Goal: Task Accomplishment & Management: Manage account settings

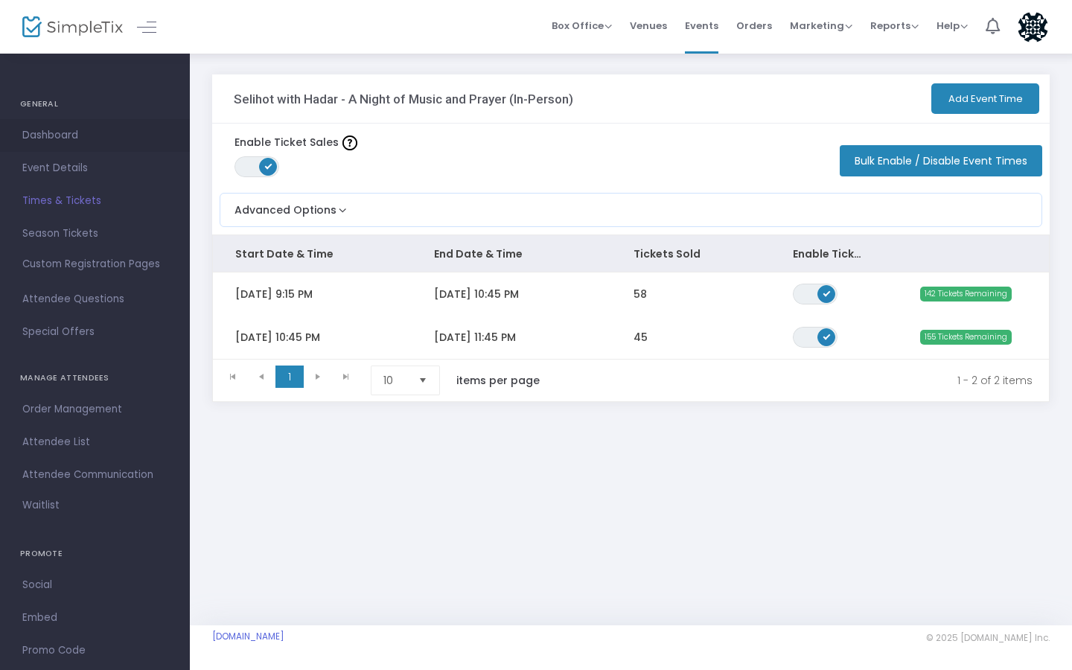
click at [68, 144] on span "Dashboard" at bounding box center [94, 135] width 145 height 19
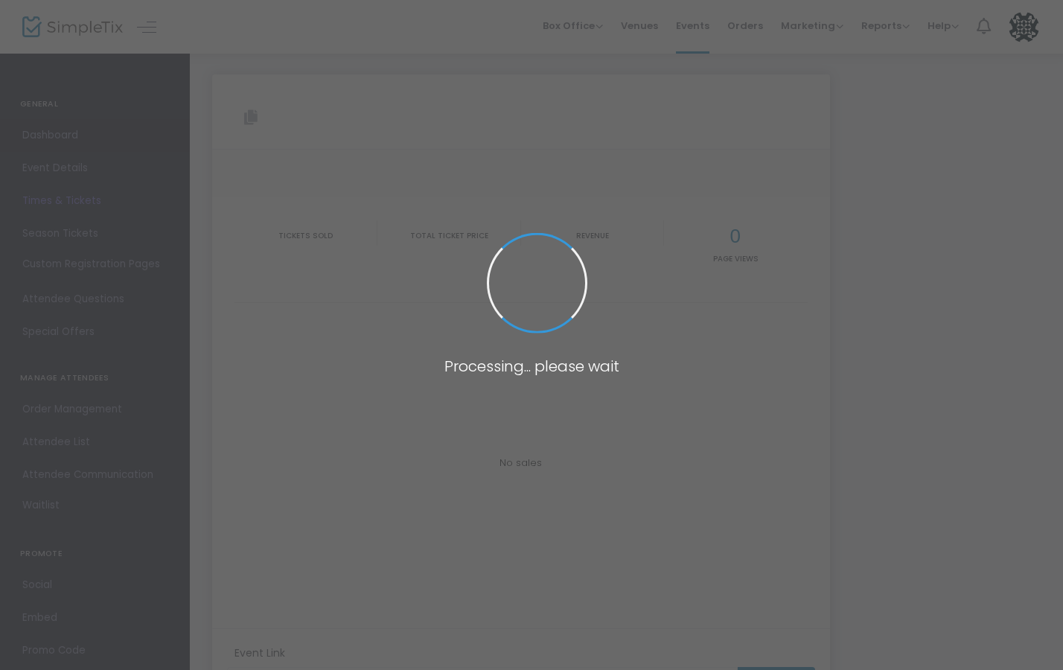
type input "https://www.simpletix.com/e/selihot-with-hadar-a-night-of-music-and-pr-tickets-…"
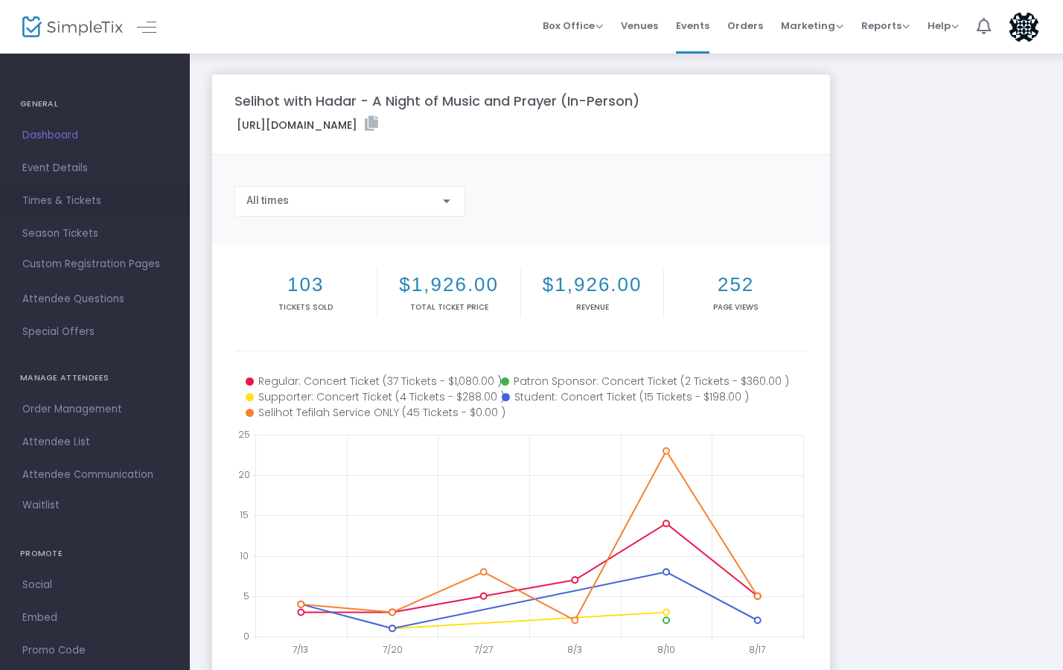
click at [71, 198] on span "Times & Tickets" at bounding box center [94, 200] width 145 height 19
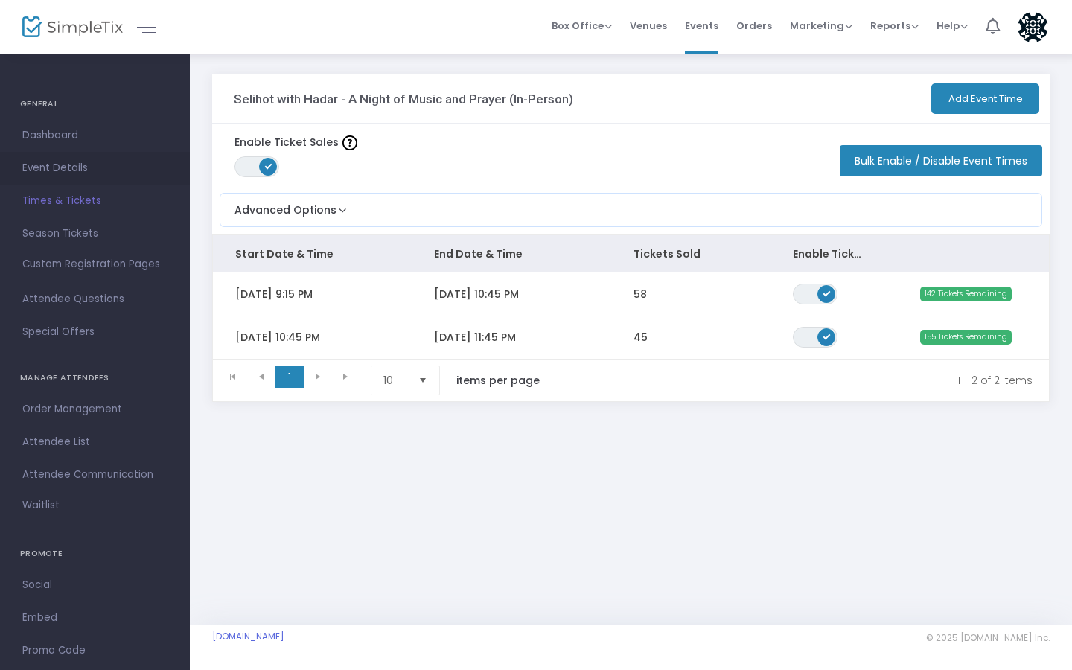
click at [62, 177] on span "Event Details" at bounding box center [94, 168] width 145 height 19
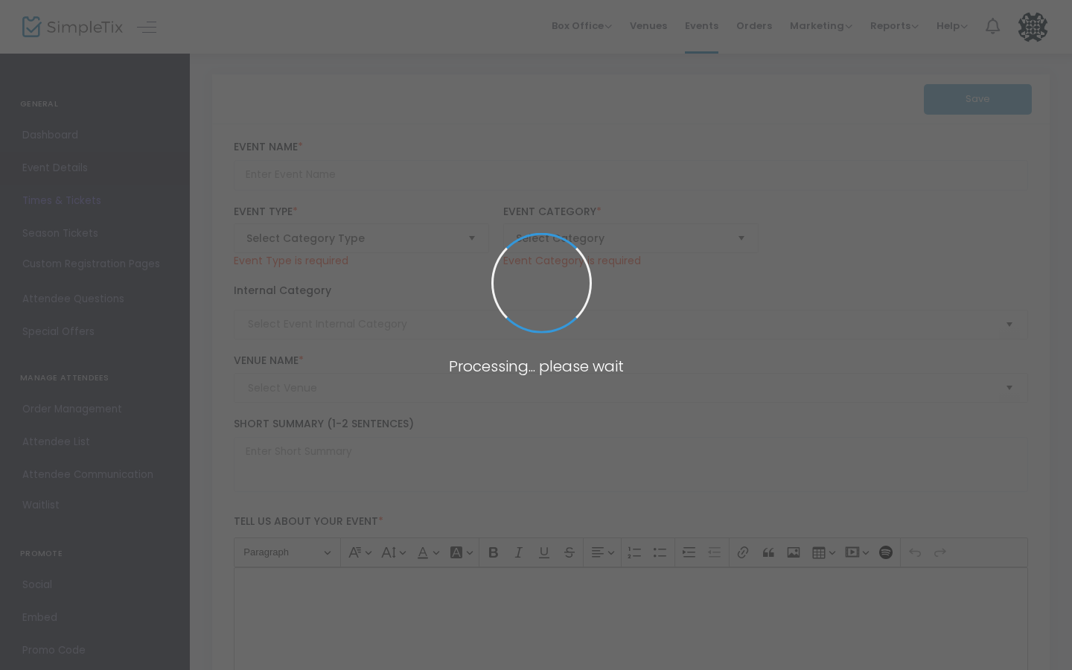
type input "Selihot with Hadar - A Night of Music and Prayer (In-Person)"
type textarea "Selihot concert at Hadar"
type input "Buy Tickets"
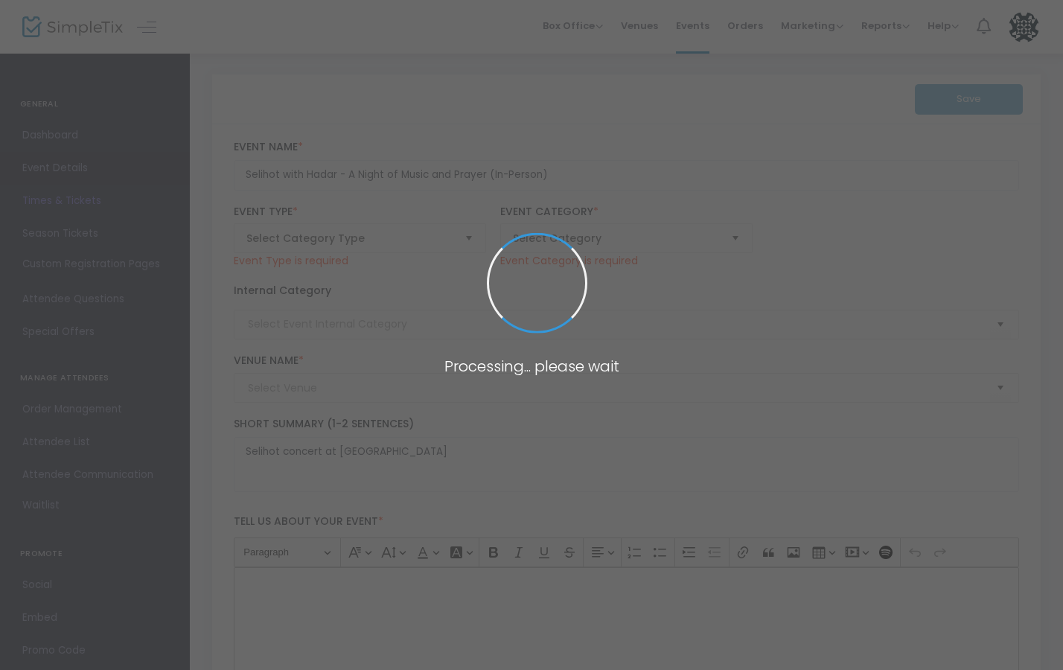
type input "Yeshivat Hadar (Hadar)"
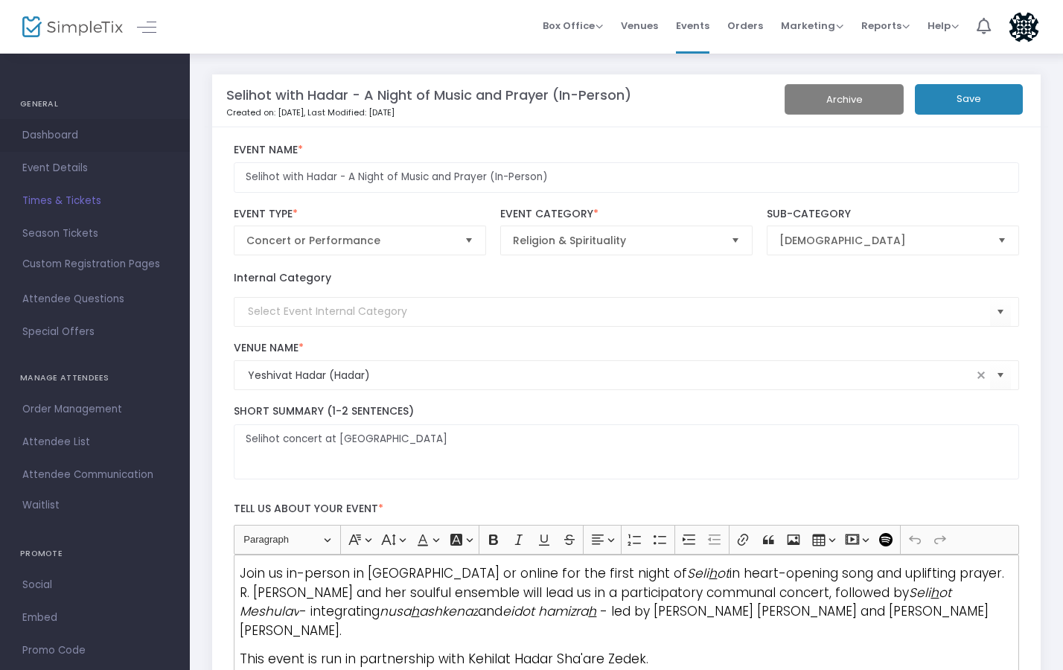
click at [51, 138] on span "Dashboard" at bounding box center [94, 135] width 145 height 19
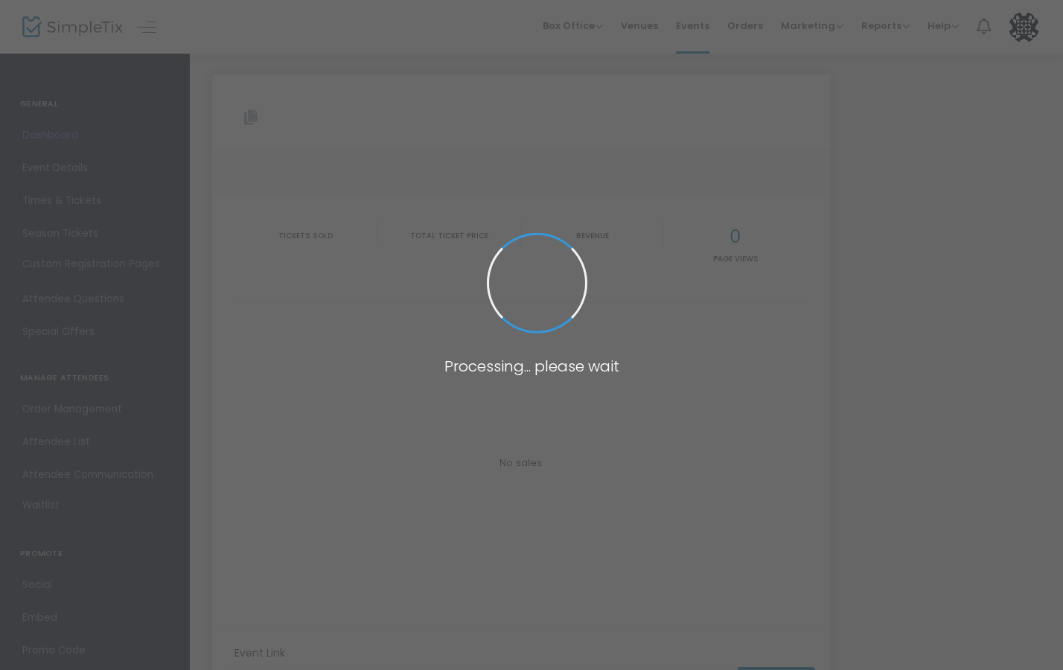
type input "https://www.simpletix.com/e/selihot-with-hadar-a-night-of-music-and-pr-tickets-…"
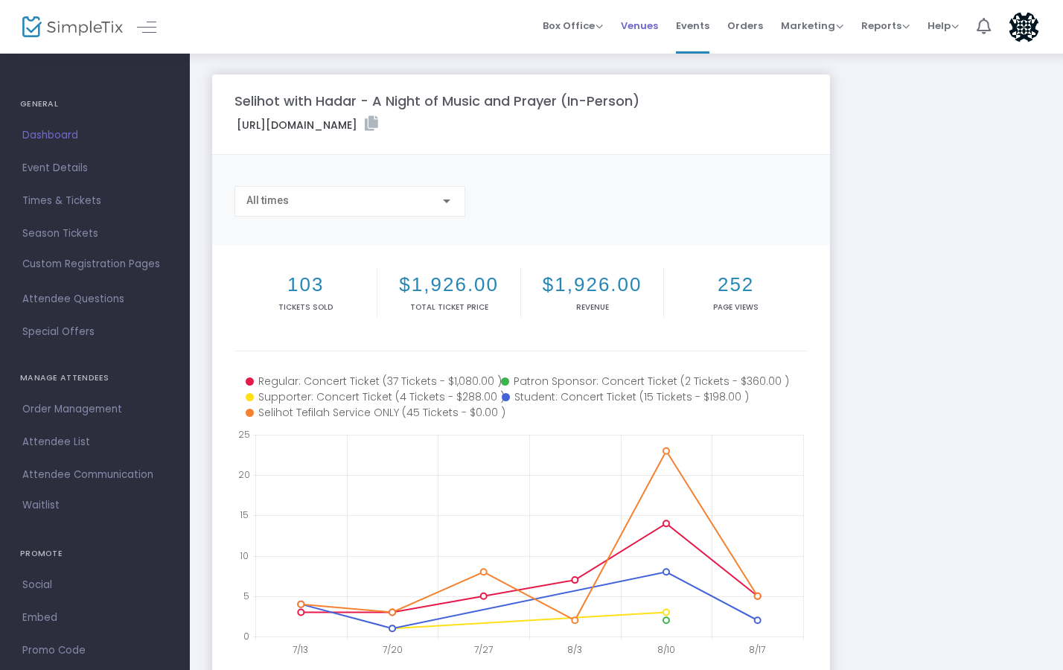
click at [647, 34] on span "Venues" at bounding box center [639, 26] width 37 height 38
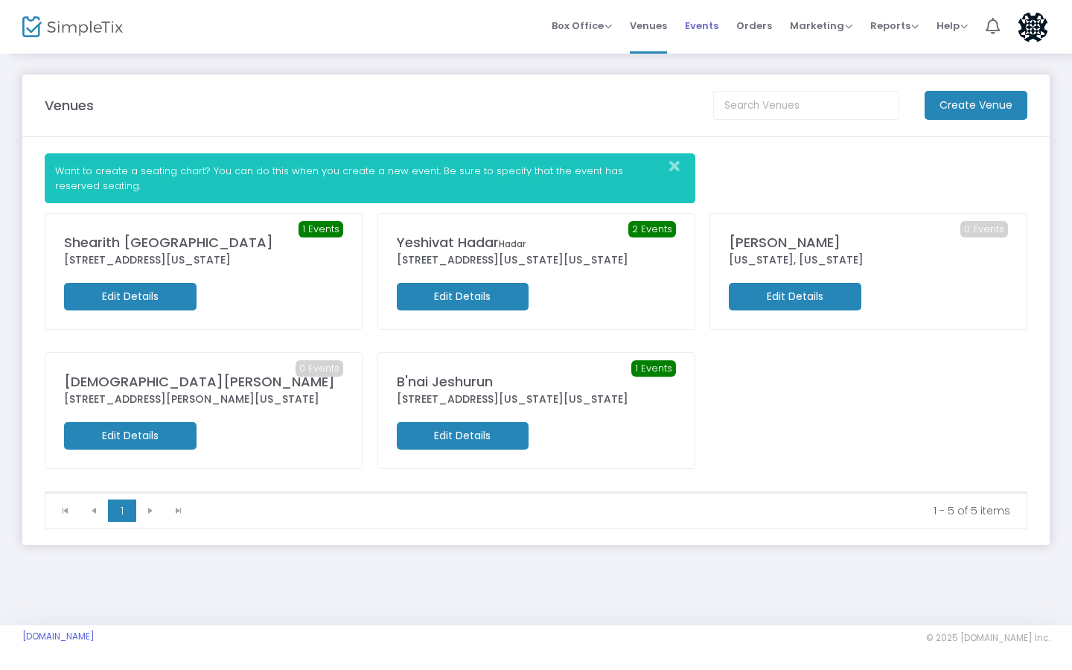
click at [707, 25] on span "Events" at bounding box center [701, 26] width 33 height 38
